Goal: Browse casually: Explore the website without a specific task or goal

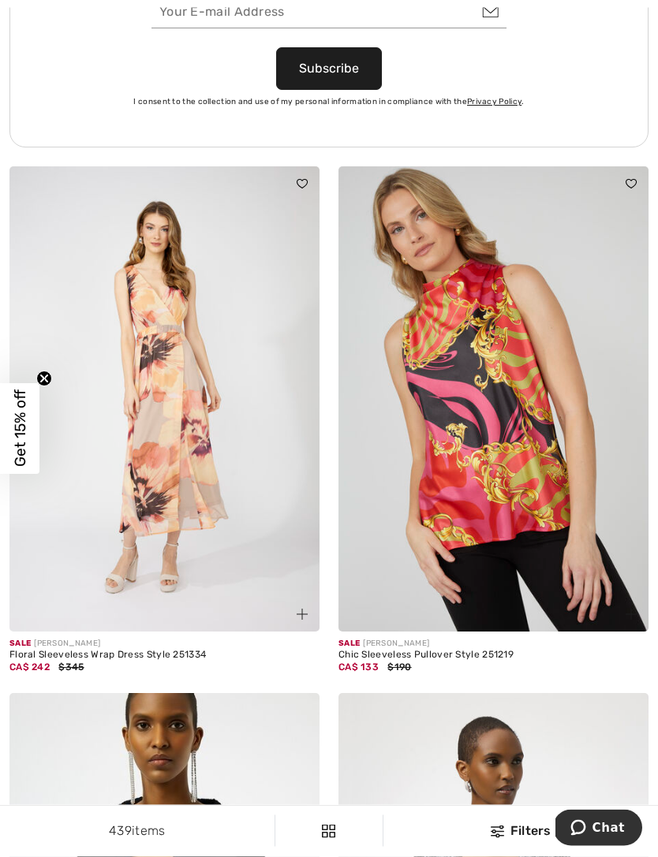
scroll to position [6814, 0]
click at [543, 557] on img at bounding box center [493, 398] width 310 height 465
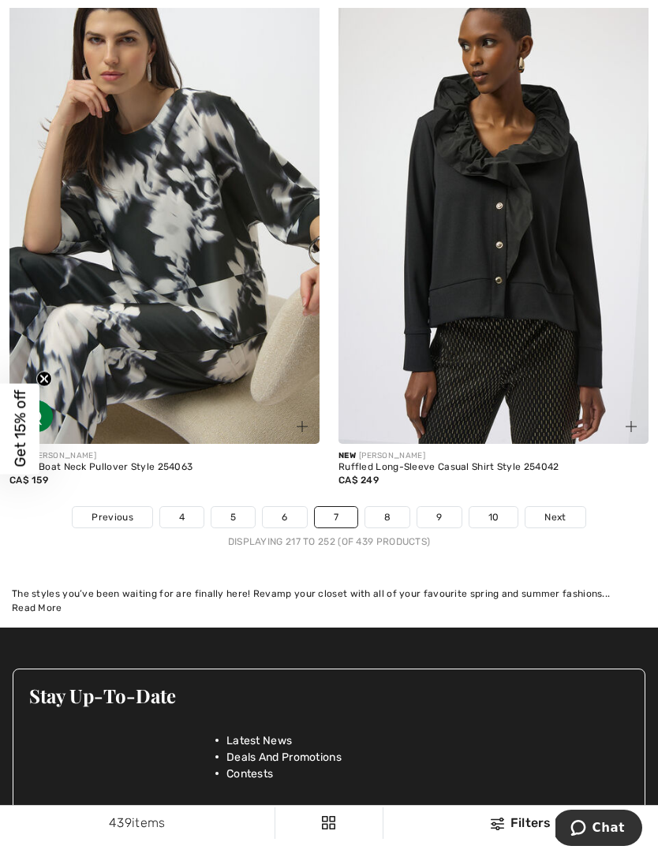
scroll to position [9806, 0]
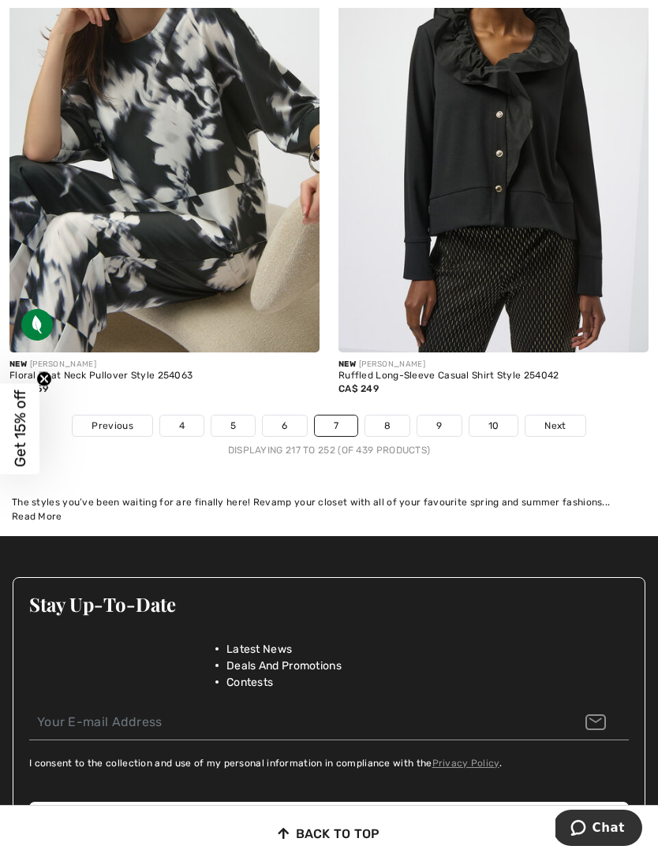
click at [557, 420] on span "Next" at bounding box center [554, 426] width 21 height 14
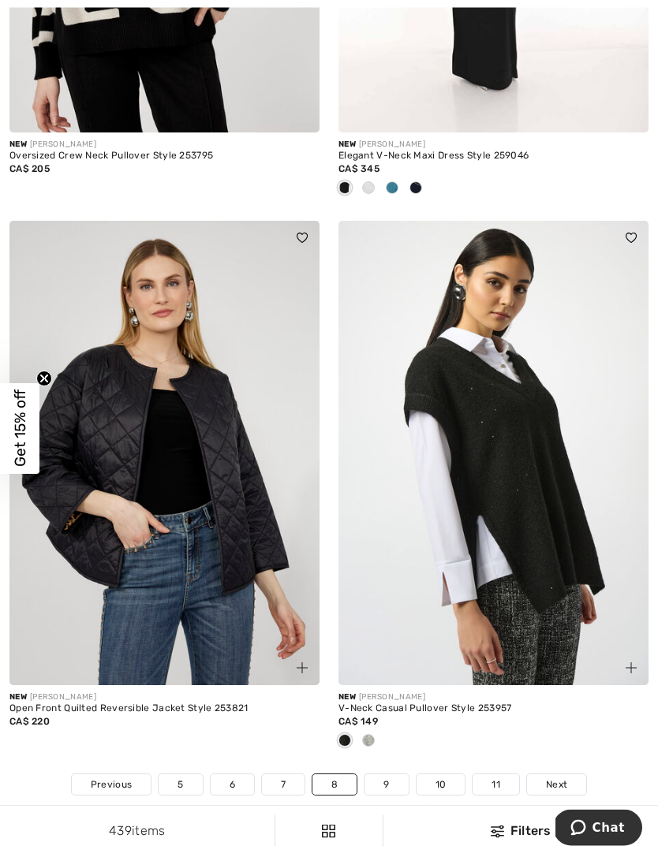
scroll to position [9522, 0]
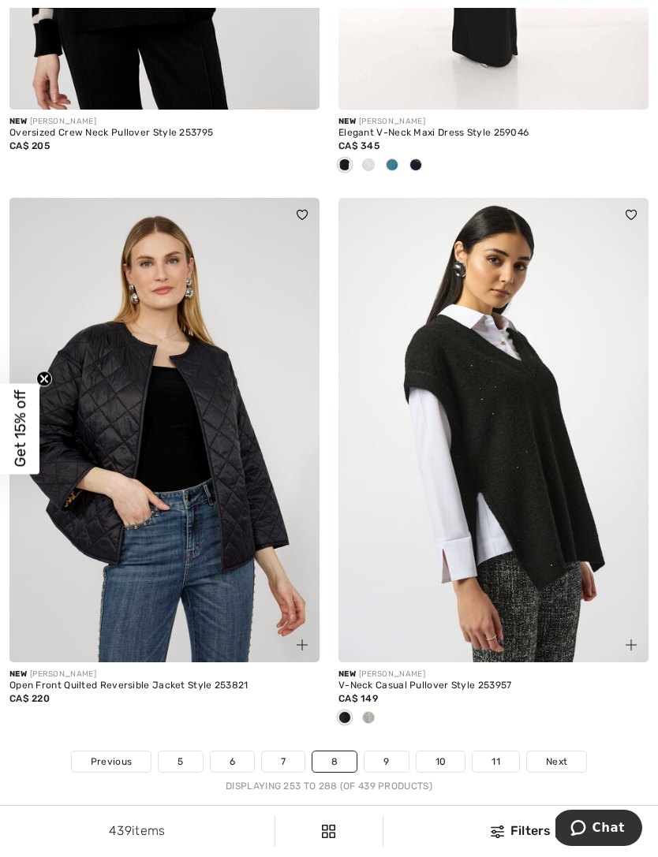
click at [558, 755] on span "Next" at bounding box center [556, 762] width 21 height 14
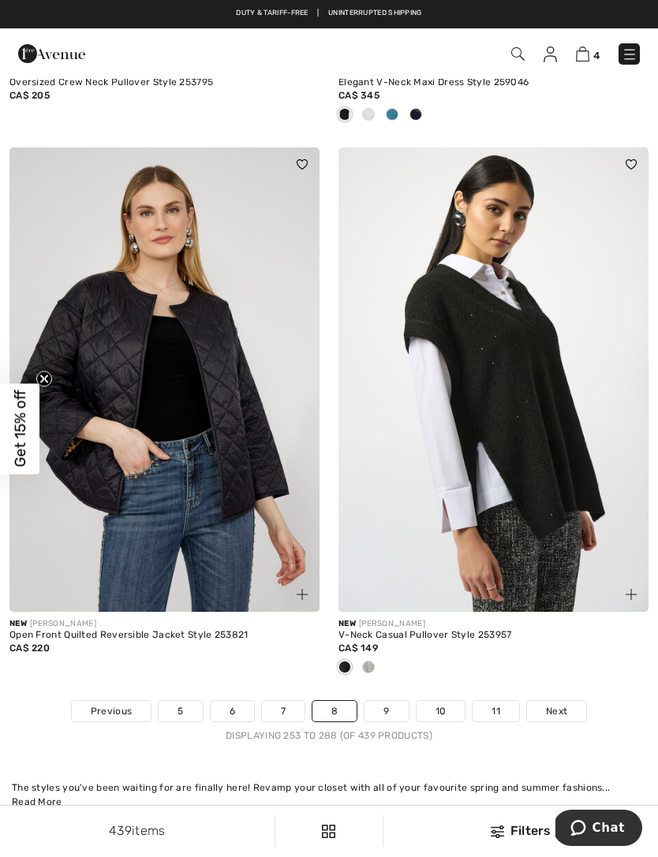
click at [226, 501] on img at bounding box center [164, 379] width 310 height 465
click at [390, 701] on link "9" at bounding box center [385, 711] width 43 height 21
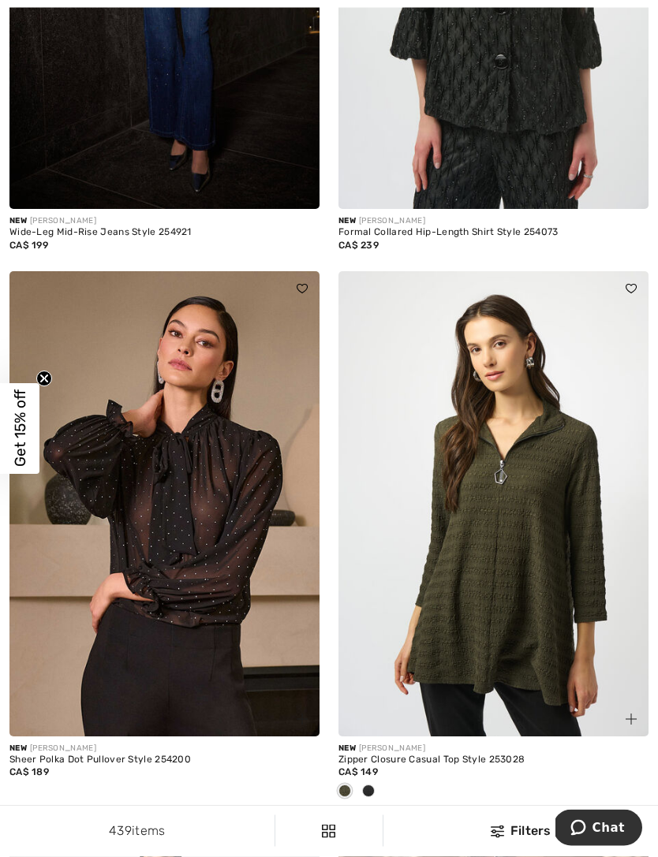
scroll to position [8316, 0]
